Goal: Book appointment/travel/reservation

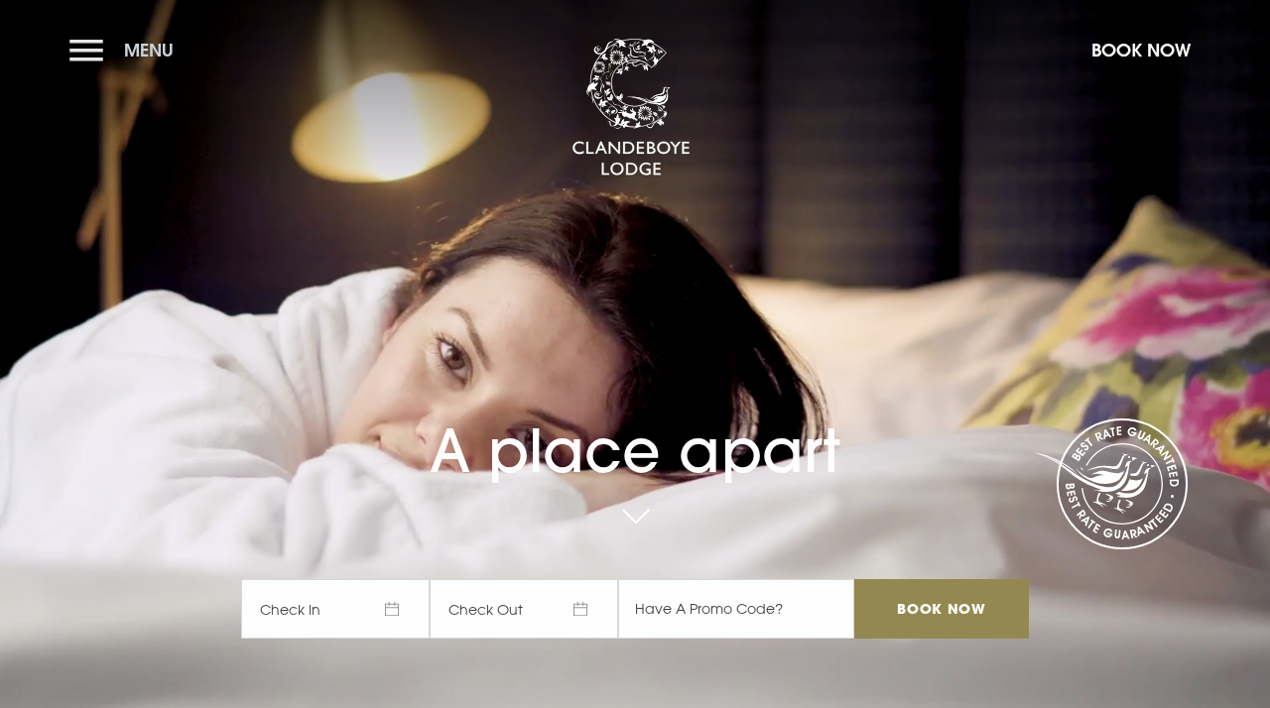
click at [91, 37] on button "Menu" at bounding box center [126, 50] width 114 height 43
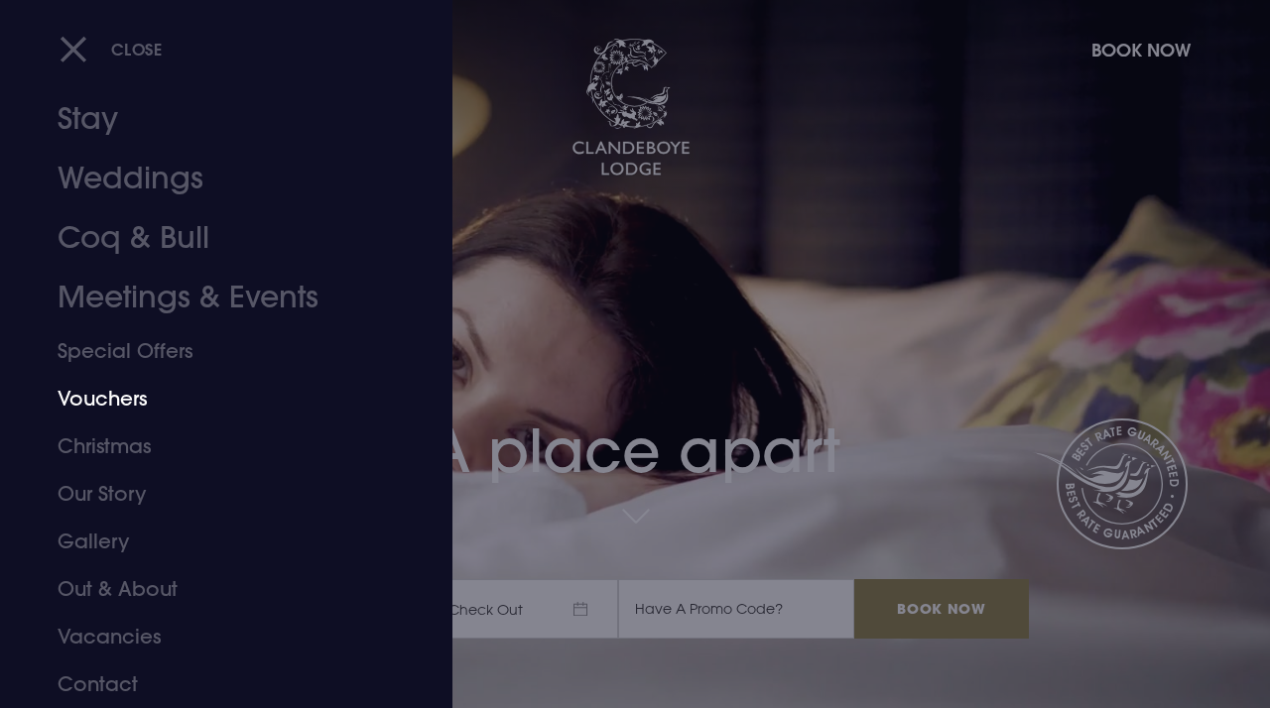
scroll to position [38, 0]
click at [155, 181] on link "Weddings" at bounding box center [213, 179] width 311 height 60
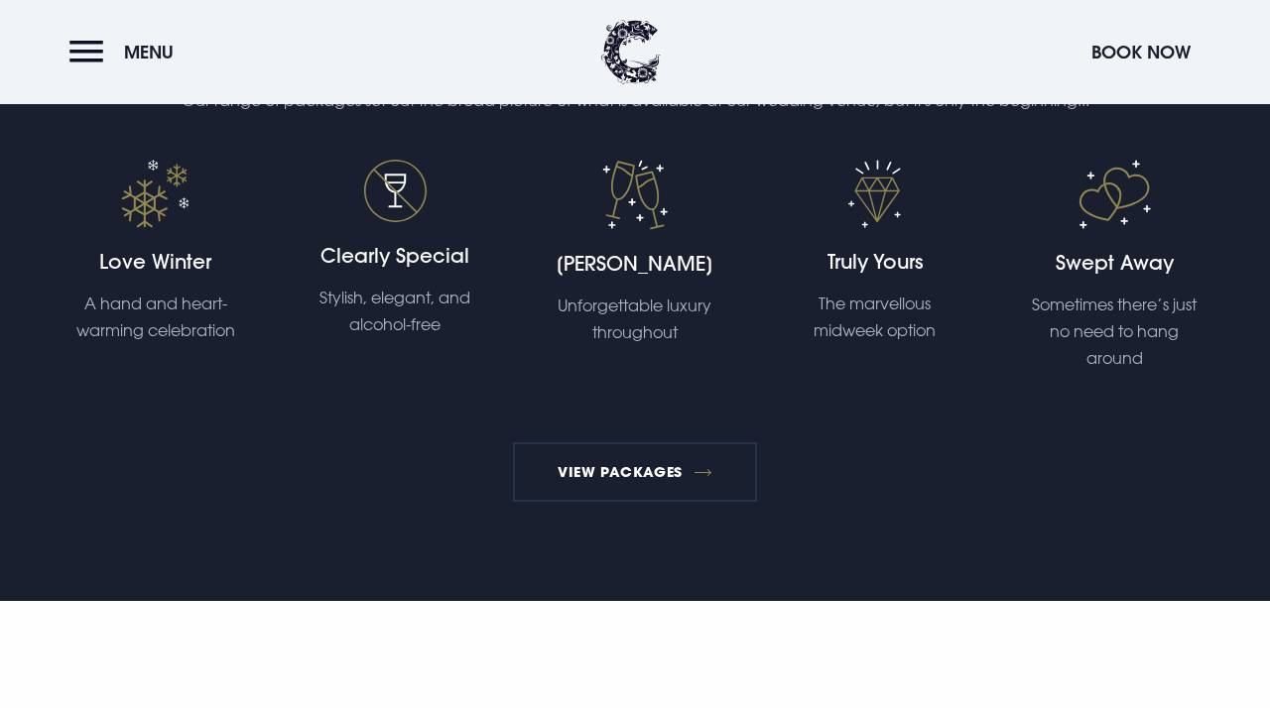
scroll to position [4212, 0]
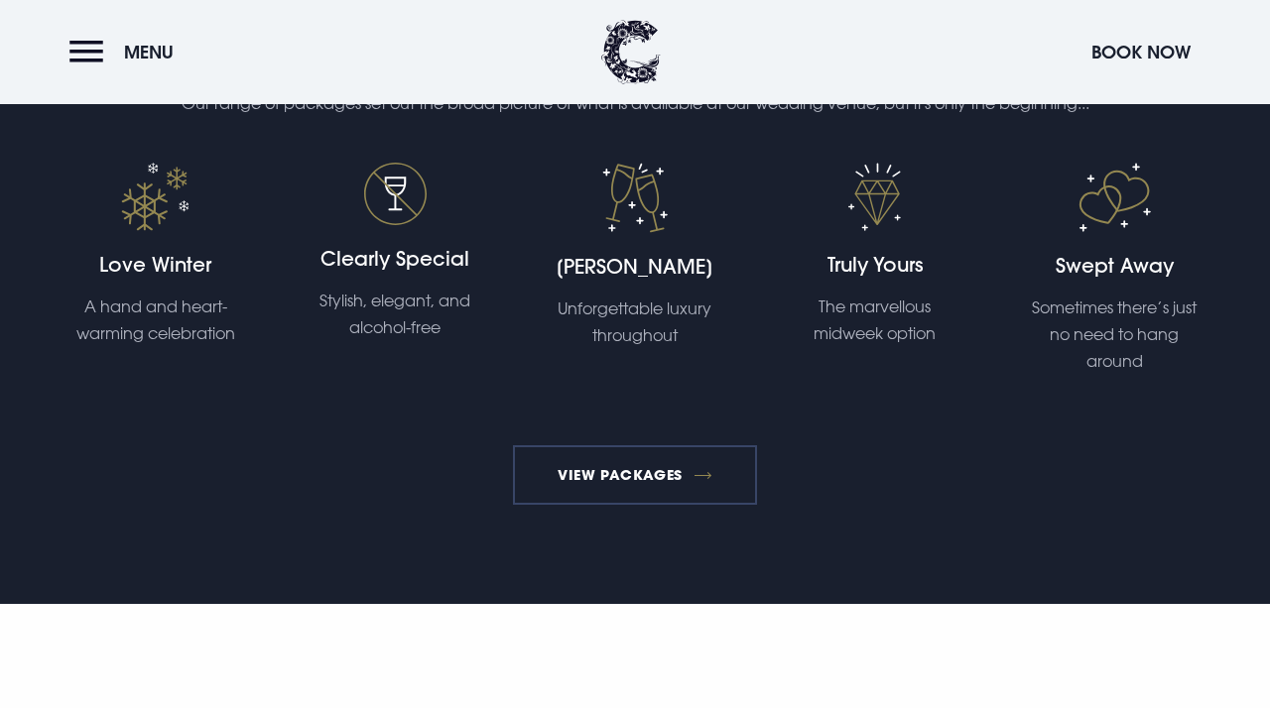
click at [613, 446] on link "View Packages" at bounding box center [635, 476] width 245 height 60
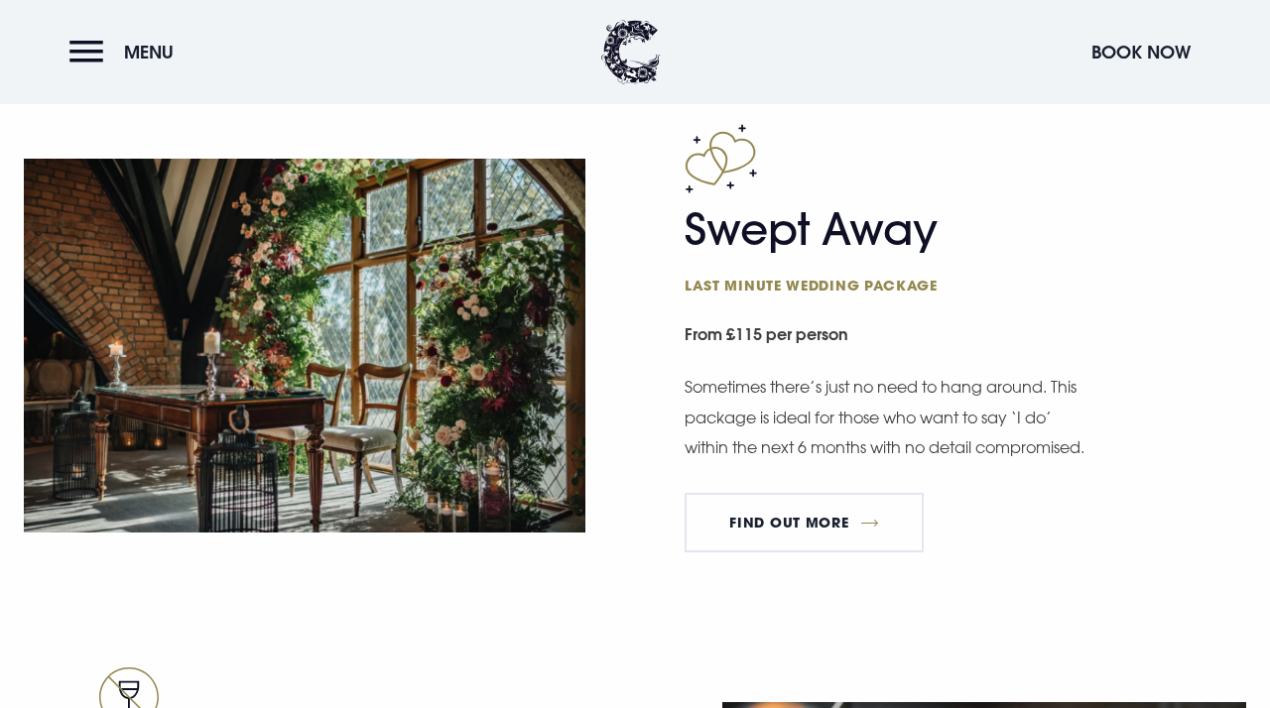
scroll to position [2905, 0]
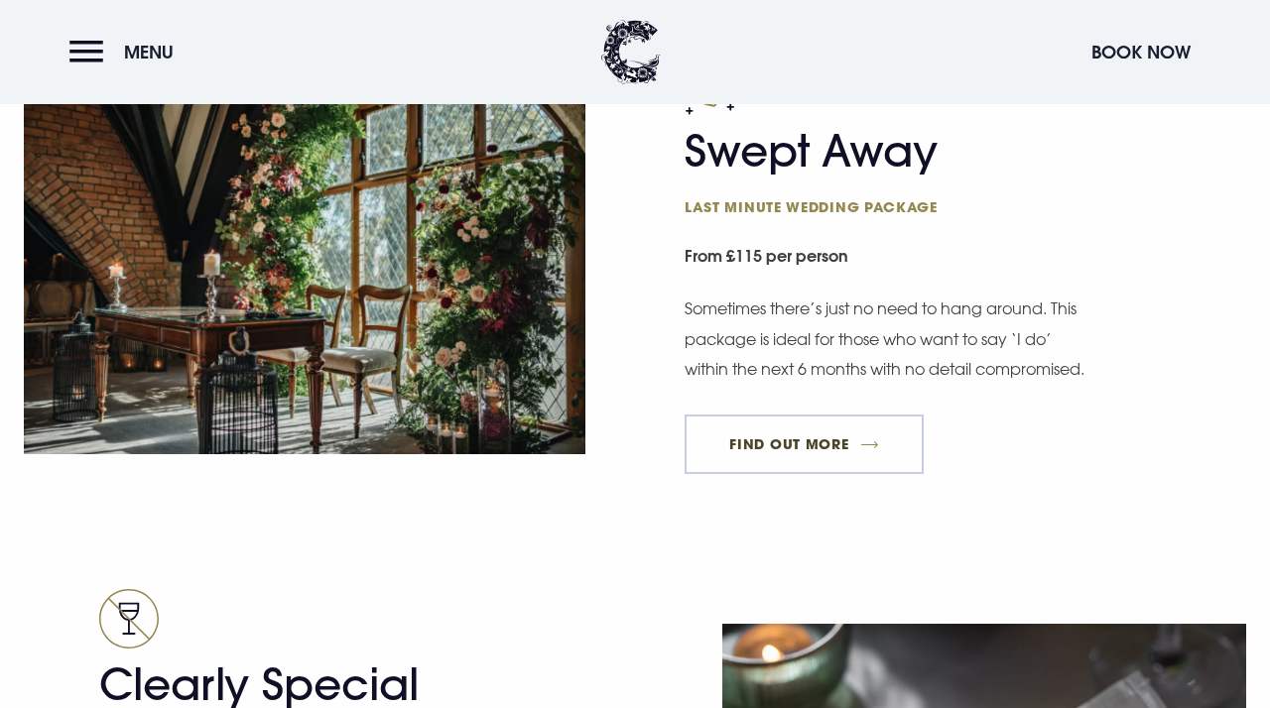
click at [760, 448] on link "FIND OUT MORE" at bounding box center [804, 445] width 239 height 60
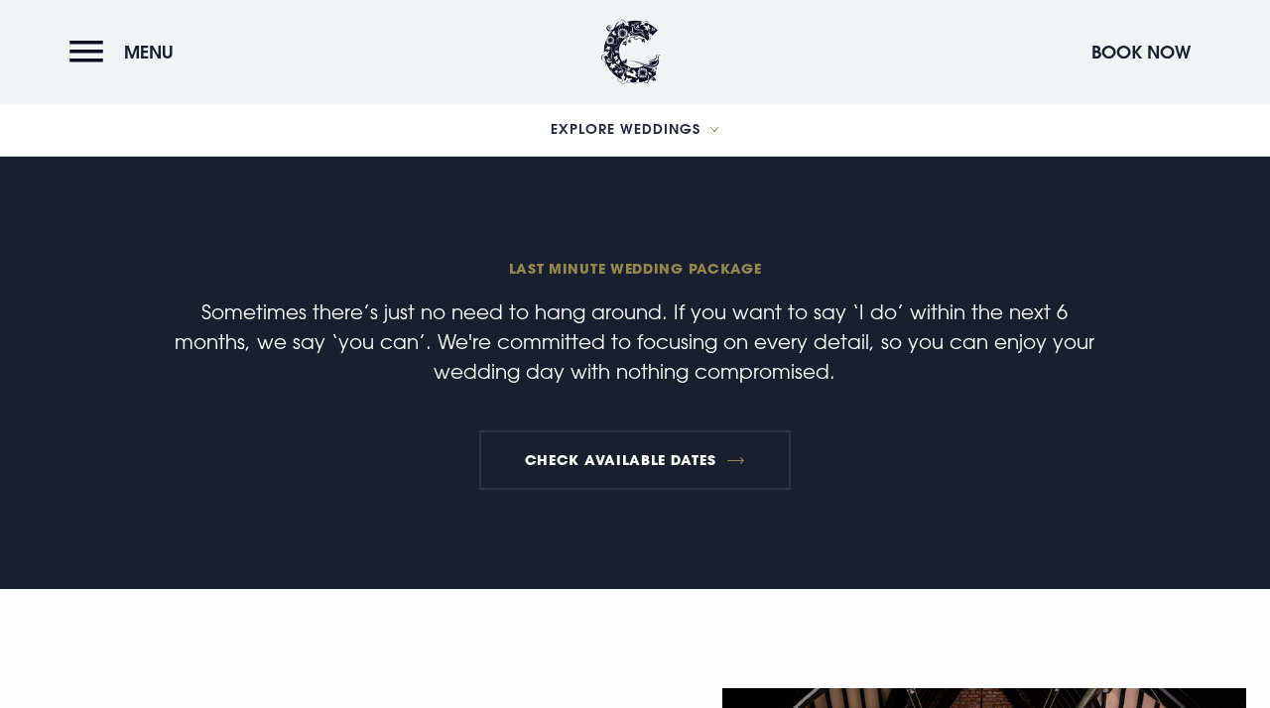
scroll to position [520, 0]
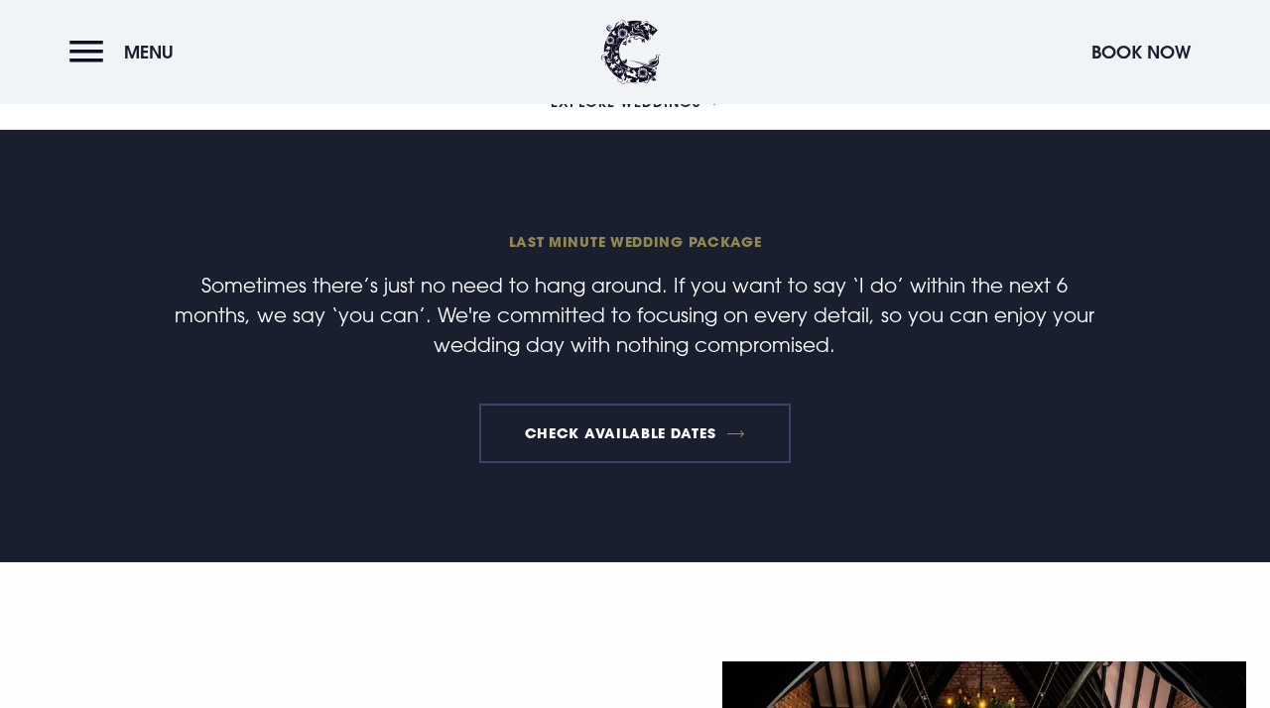
click at [744, 436] on link "Check available dates" at bounding box center [634, 434] width 311 height 60
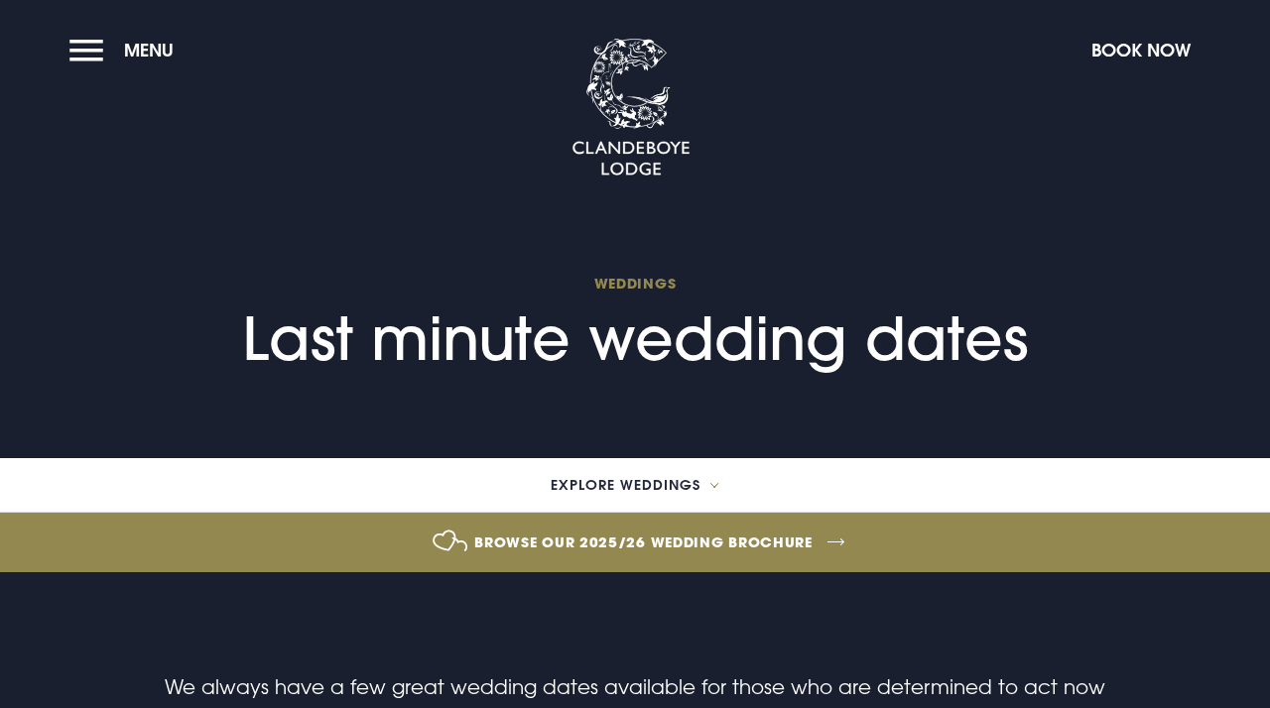
click at [675, 570] on link "Browse our 2025/26 wedding brochure" at bounding box center [643, 542] width 2879 height 74
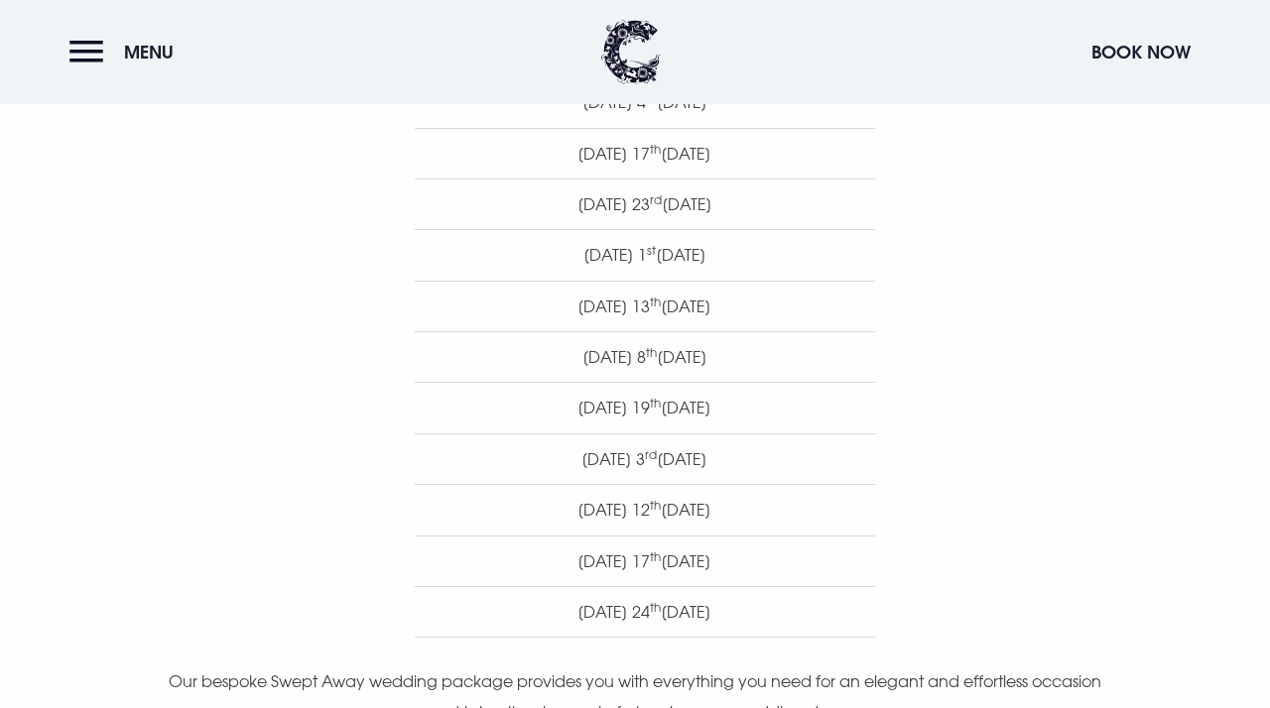
scroll to position [1256, 0]
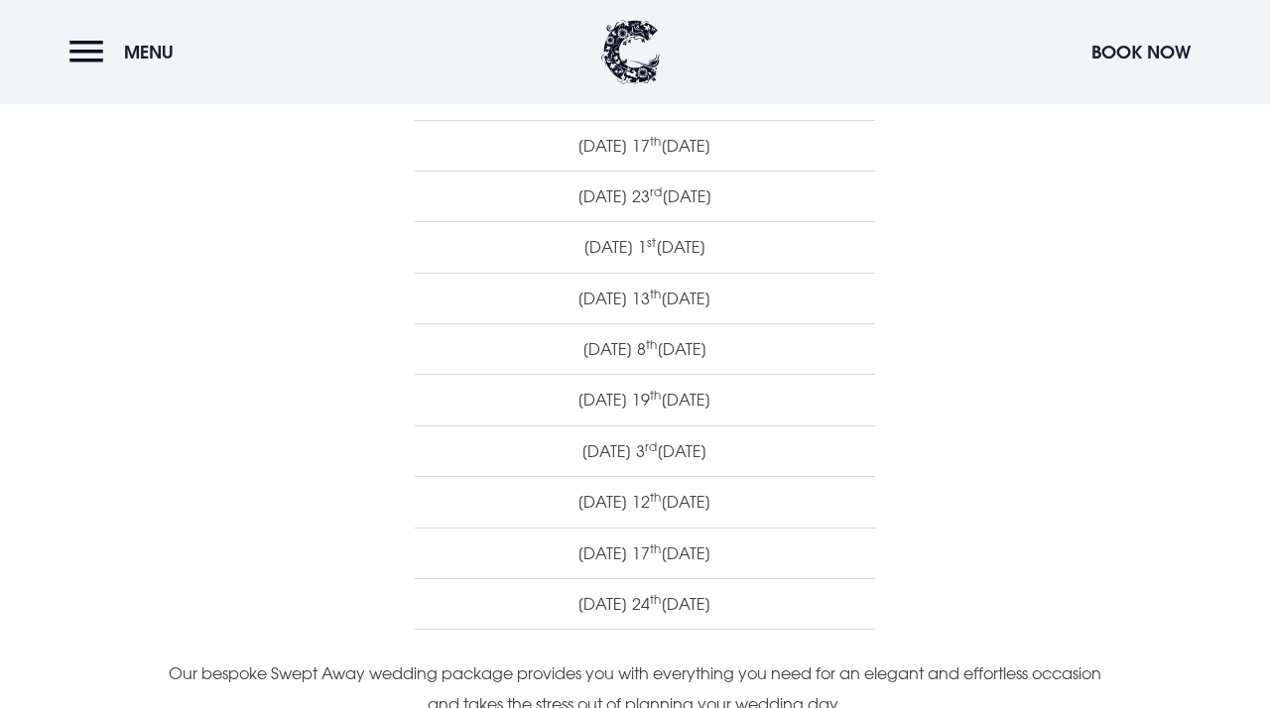
drag, startPoint x: 549, startPoint y: 416, endPoint x: 770, endPoint y: 418, distance: 221.3
click at [772, 419] on li "[DATE]" at bounding box center [645, 399] width 460 height 51
click at [753, 416] on li "[DATE]" at bounding box center [645, 399] width 460 height 51
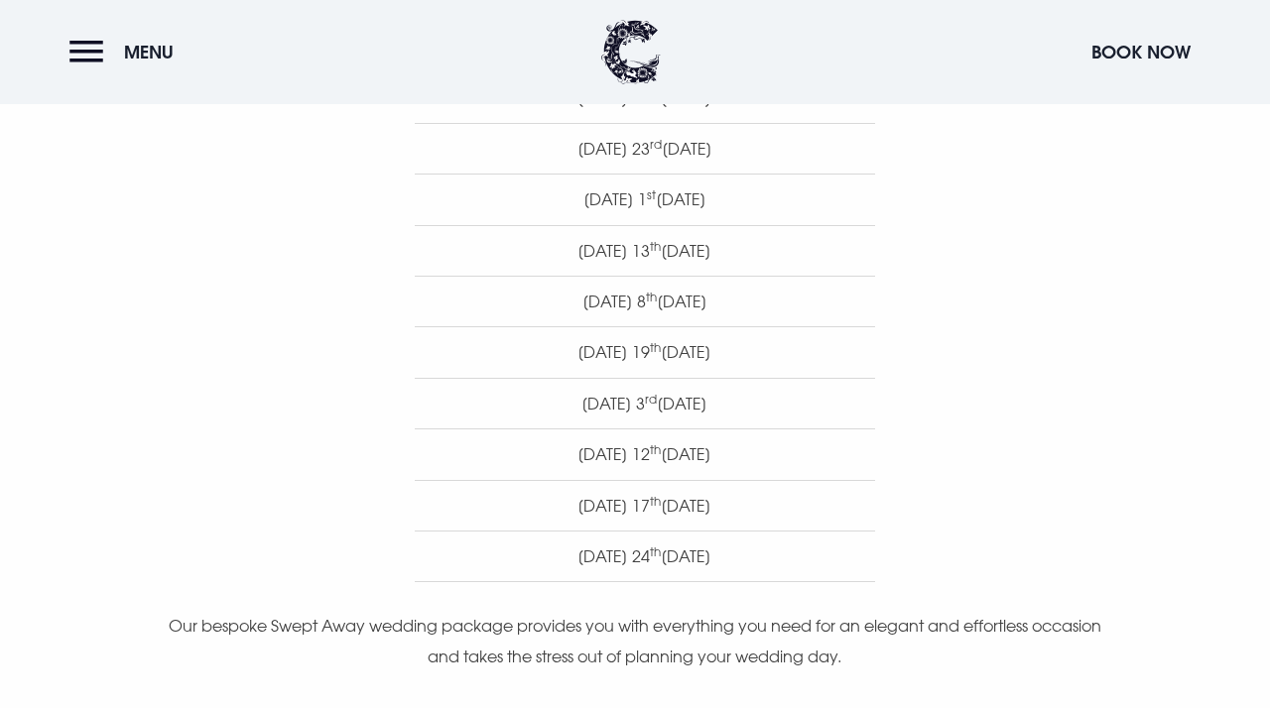
scroll to position [1318, 0]
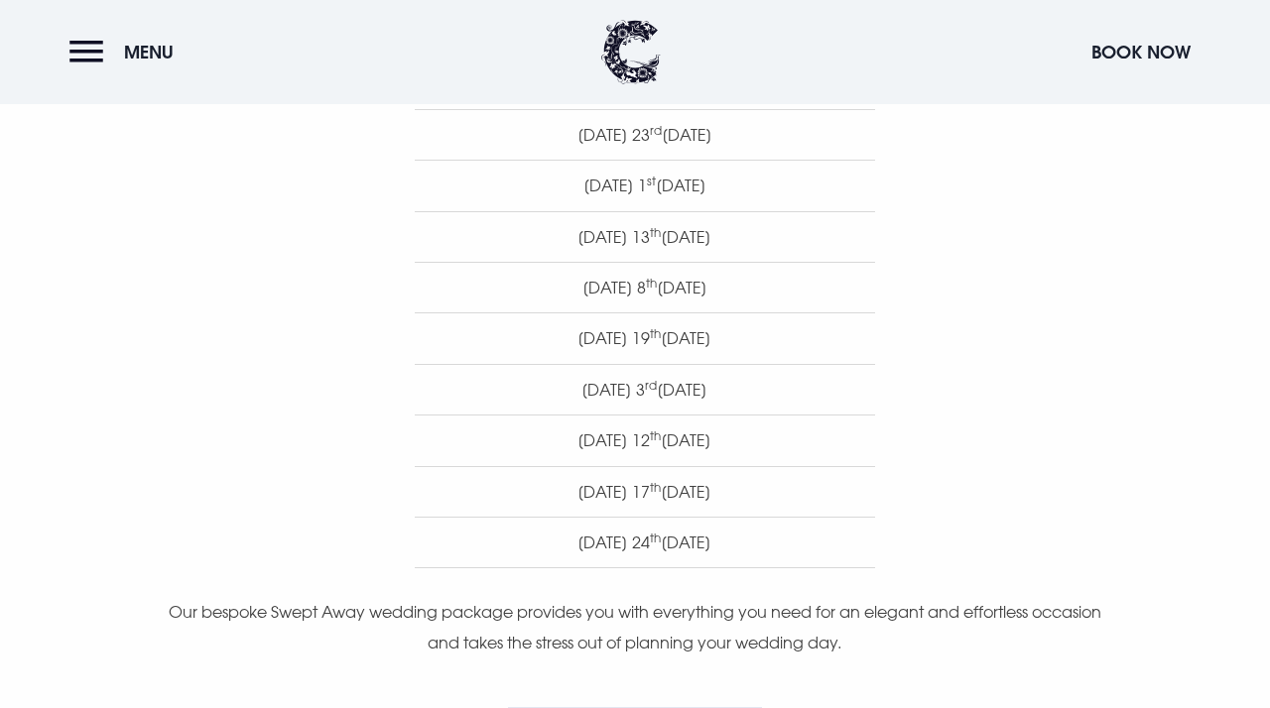
drag, startPoint x: 548, startPoint y: 357, endPoint x: 725, endPoint y: 419, distance: 188.0
click at [726, 419] on ul "[DATE] [DATE] [DATE] [DATE] [DATE] [DATE] [DATE] [DATE] [DATE] [DATE] [DATE] [D…" at bounding box center [645, 160] width 995 height 817
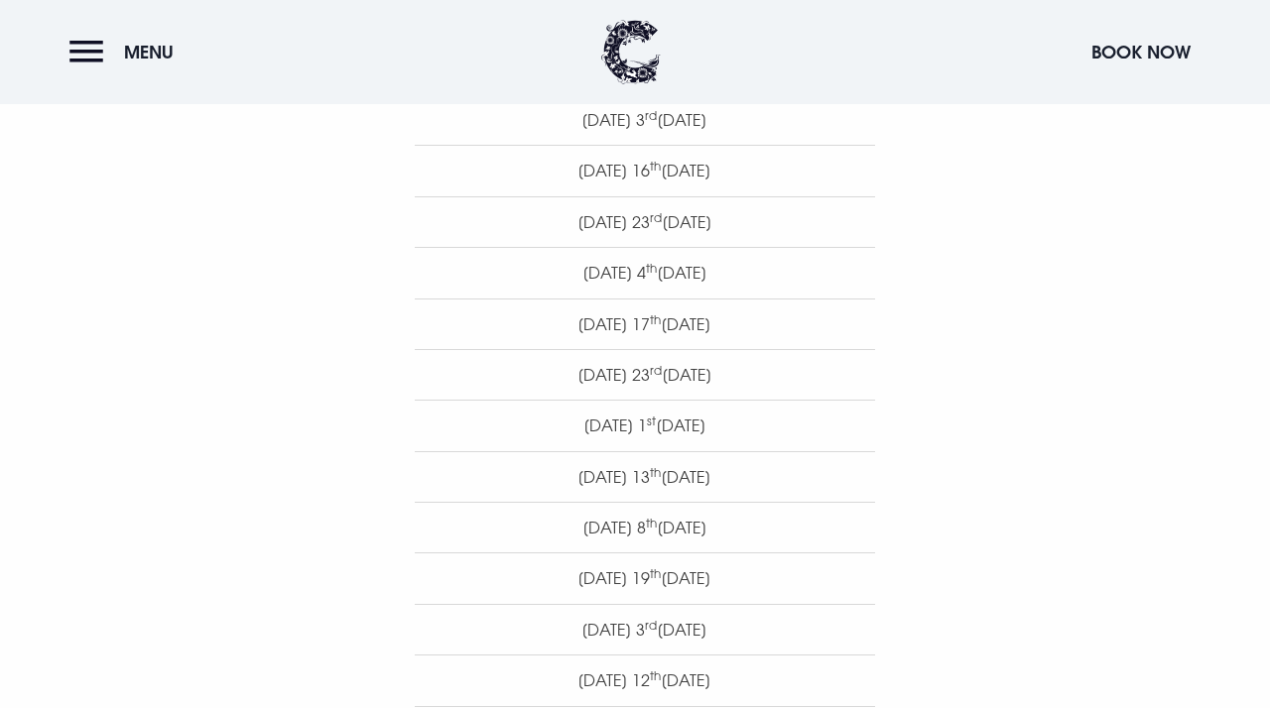
scroll to position [1062, 0]
